Goal: Task Accomplishment & Management: Manage account settings

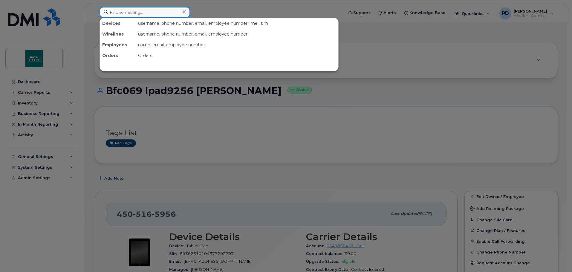
click at [148, 12] on input at bounding box center [144, 12] width 91 height 11
paste input "289-339-1457"
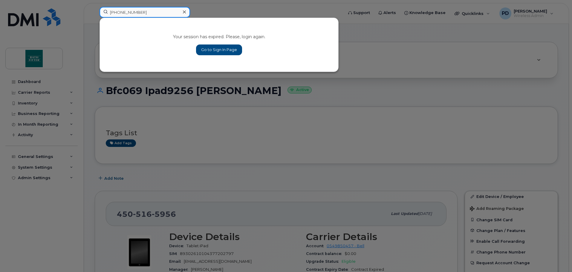
click at [145, 11] on input "289-339-1457" at bounding box center [144, 12] width 91 height 11
click at [145, 11] on input "[PHONE_NUMBER]" at bounding box center [144, 12] width 91 height 11
click at [147, 11] on input "[PHONE_NUMBER]" at bounding box center [144, 12] width 91 height 11
type input "[PHONE_NUMBER]"
click at [227, 50] on link "Go to Sign In Page" at bounding box center [219, 50] width 46 height 11
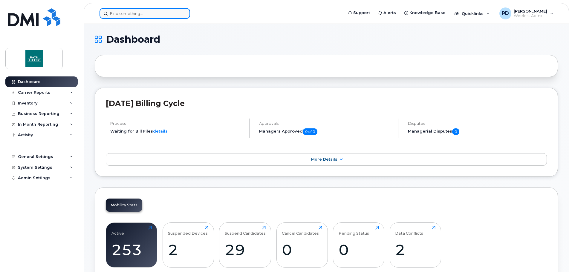
click at [148, 16] on input at bounding box center [144, 13] width 91 height 11
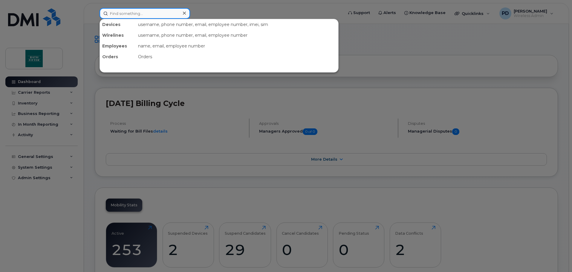
paste input "289-339-1457"
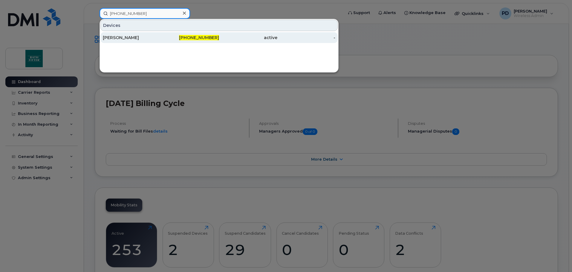
type input "289-339-1457"
click at [132, 37] on div "[PERSON_NAME]" at bounding box center [132, 38] width 58 height 6
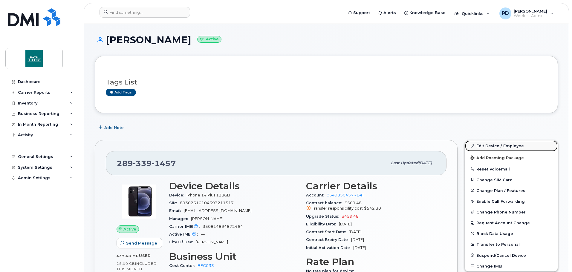
click at [489, 145] on link "Edit Device / Employee" at bounding box center [511, 145] width 93 height 11
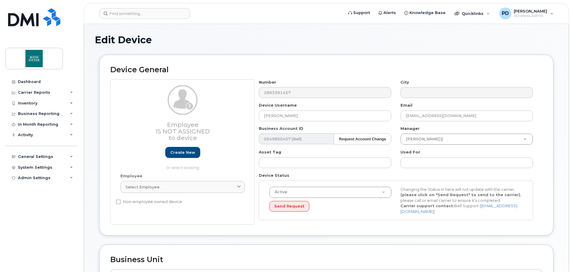
drag, startPoint x: 258, startPoint y: 113, endPoint x: 240, endPoint y: 113, distance: 18.2
click at [225, 110] on div "Employee Is not assigned to device Create new or select existing Employee Selec…" at bounding box center [326, 151] width 432 height 145
drag, startPoint x: 306, startPoint y: 116, endPoint x: 241, endPoint y: 110, distance: 64.5
click at [241, 110] on div "Employee Is not assigned to device Create new or select existing Employee Selec…" at bounding box center [326, 151] width 432 height 145
paste input "[PERSON_NAME]"
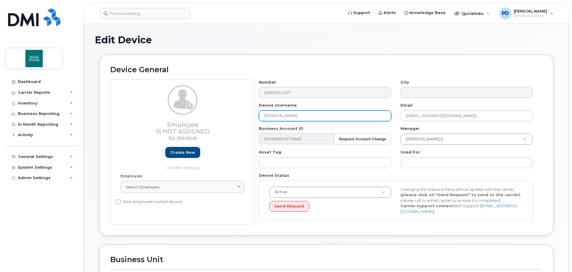
type input "[PERSON_NAME]"
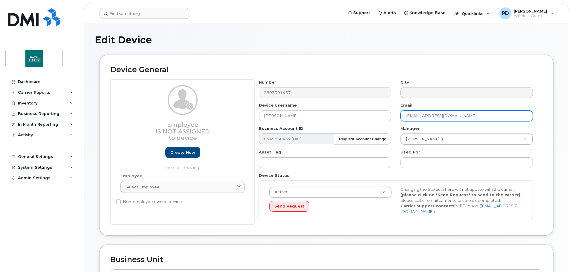
drag, startPoint x: 460, startPoint y: 117, endPoint x: 415, endPoint y: 115, distance: 45.7
click at [391, 112] on div "Number 2893391457 City Device Username Dawn Marie Dayman Email adejong@bathfitt…" at bounding box center [395, 151] width 283 height 145
paste input "dmdayman@bathfitter"
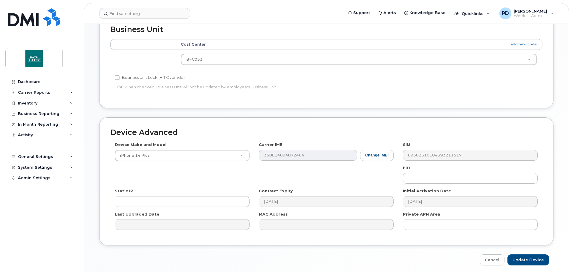
scroll to position [251, 0]
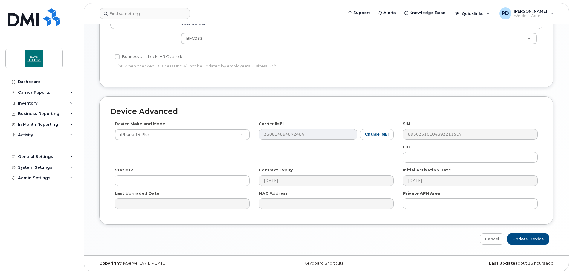
type input "dmdayman@bathfitter .com"
click at [528, 237] on input "Update Device" at bounding box center [528, 239] width 42 height 11
type input "Saving..."
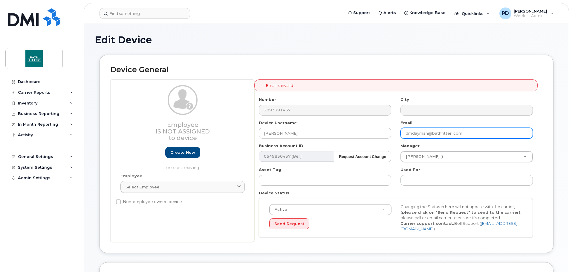
click at [449, 133] on input "dmdayman@bathfitter .com" at bounding box center [466, 133] width 132 height 11
click at [450, 133] on input "dmdayman@bathfitter .com" at bounding box center [466, 133] width 132 height 11
type input "[EMAIL_ADDRESS][DOMAIN_NAME]"
type input "Saving..."
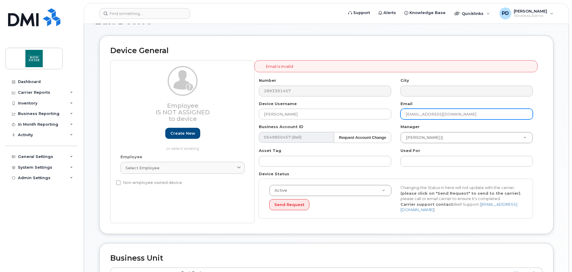
scroll to position [179, 0]
